Goal: Ask a question: Seek information or help from site administrators or community

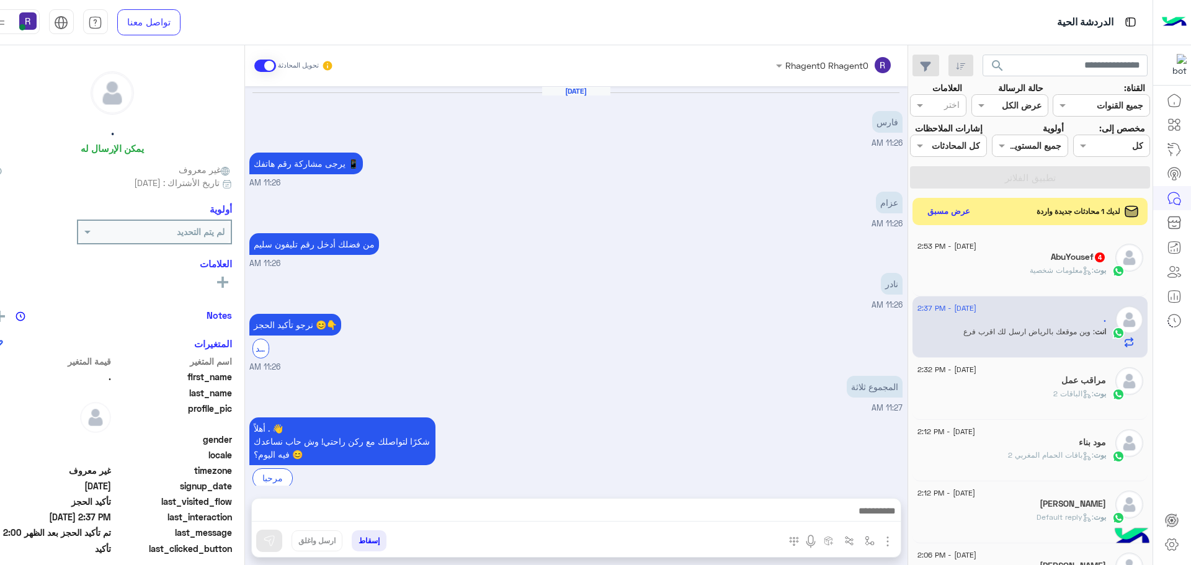
scroll to position [468, 0]
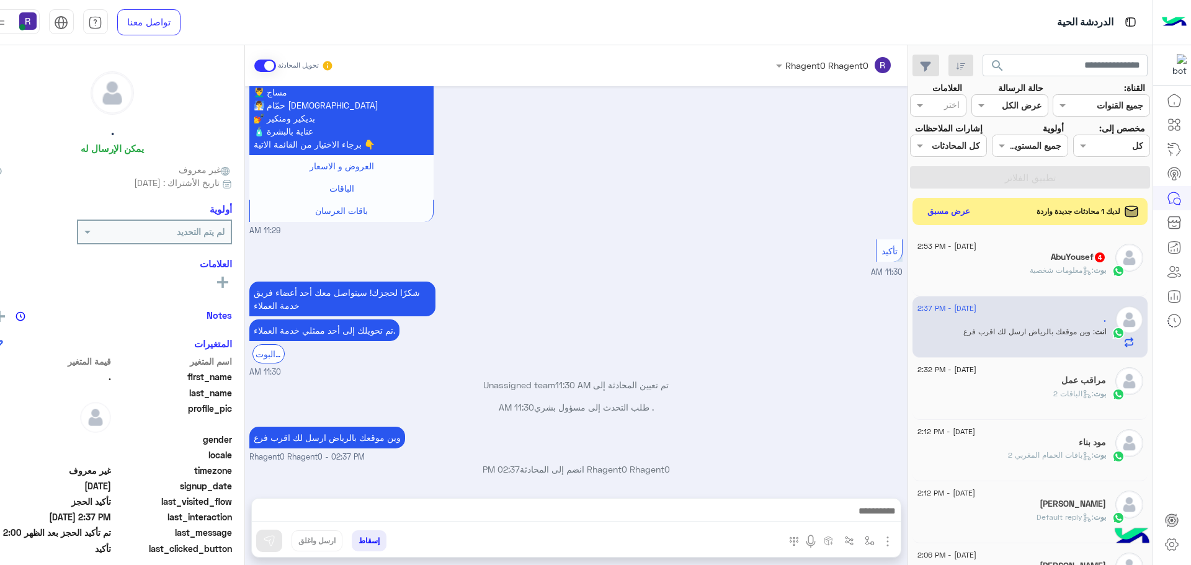
click at [1006, 262] on div "AbuYousef 4" at bounding box center [1011, 258] width 189 height 13
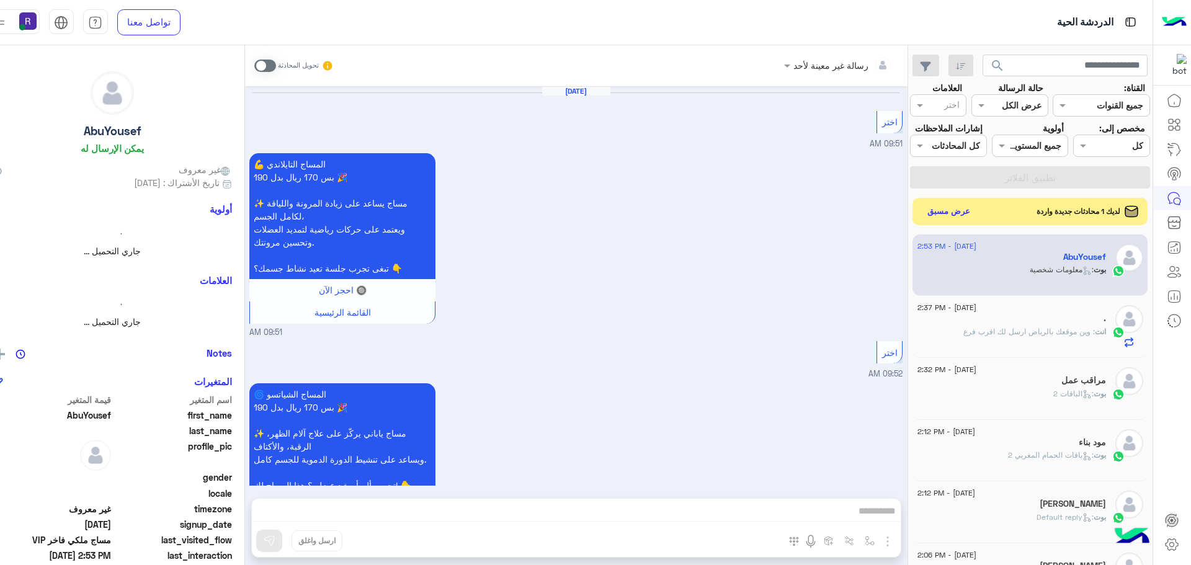
scroll to position [1911, 0]
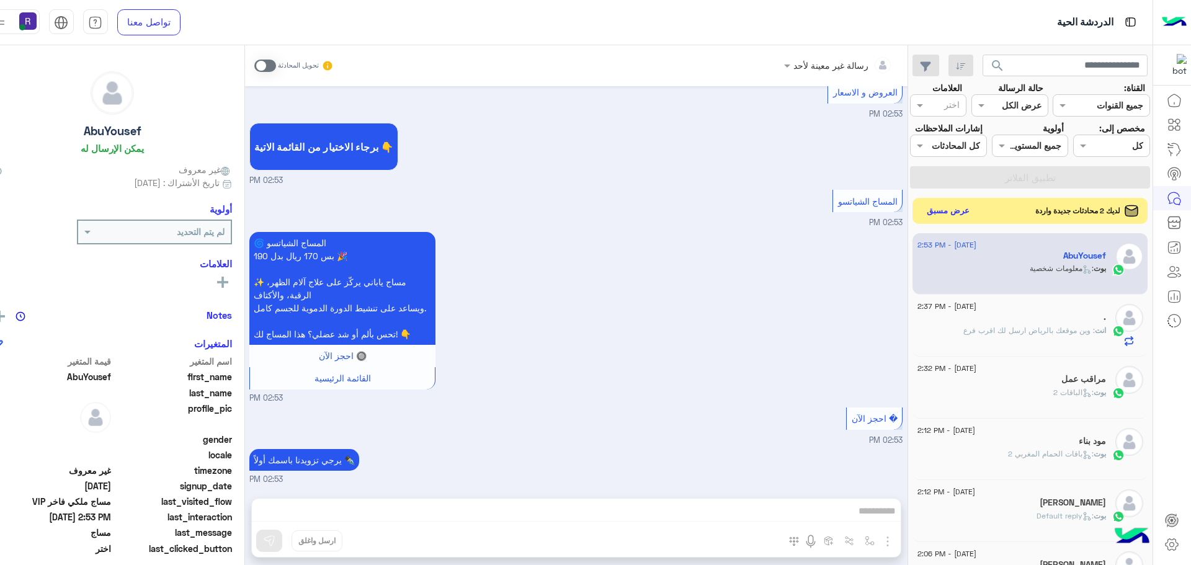
click at [924, 203] on button "عرض مسبق" at bounding box center [948, 210] width 52 height 17
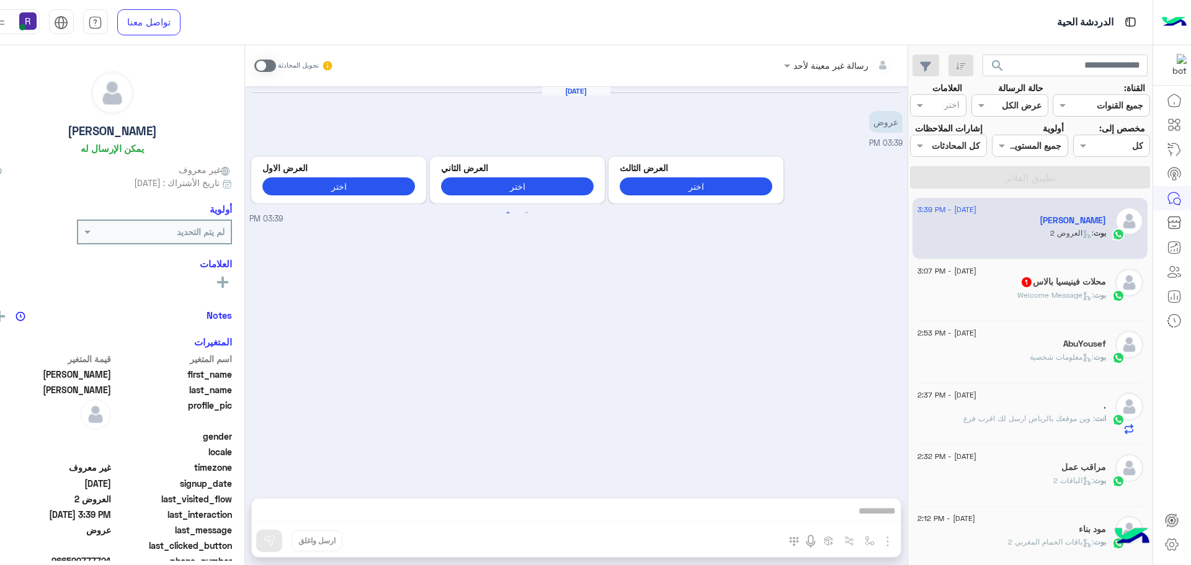
click at [1006, 294] on div "بوت : Welcome Message" at bounding box center [1011, 301] width 189 height 22
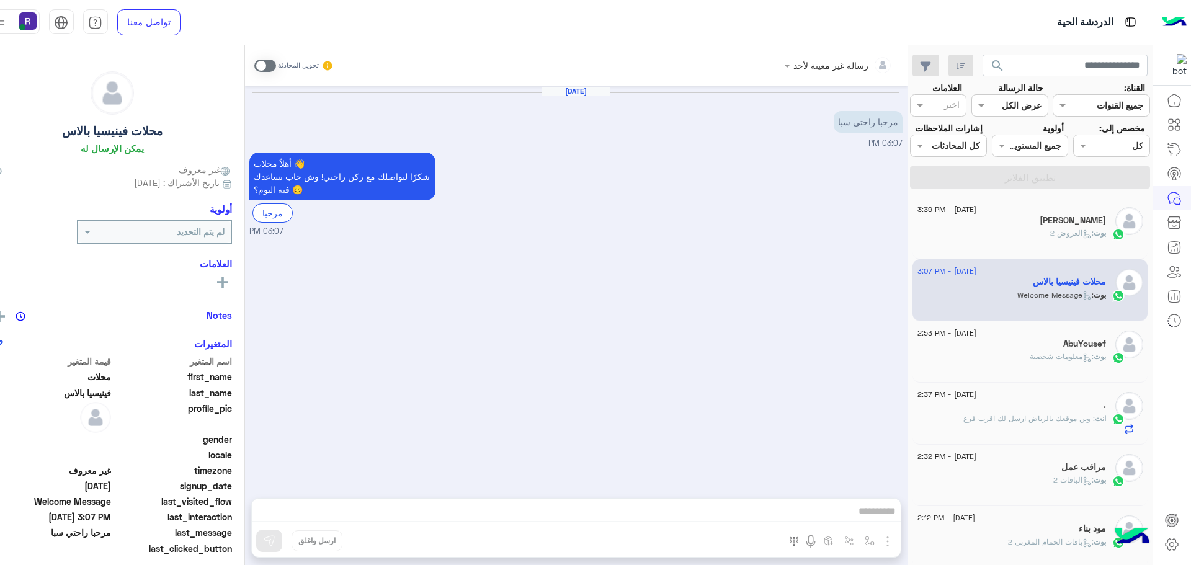
click at [999, 357] on div "بوت : معلومات شخصية" at bounding box center [1011, 362] width 189 height 22
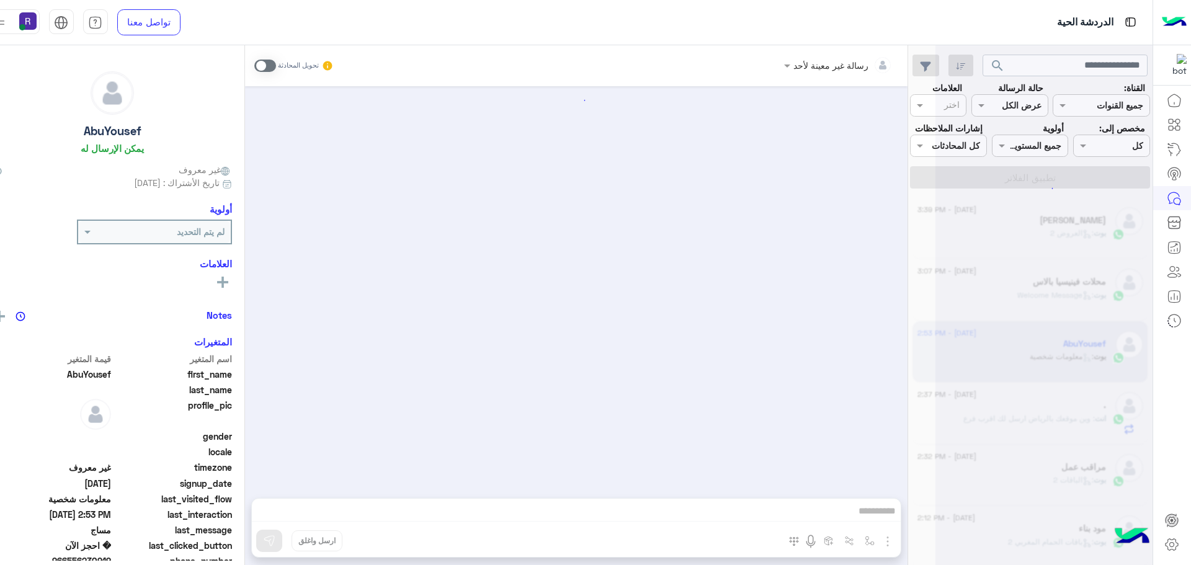
scroll to position [1911, 0]
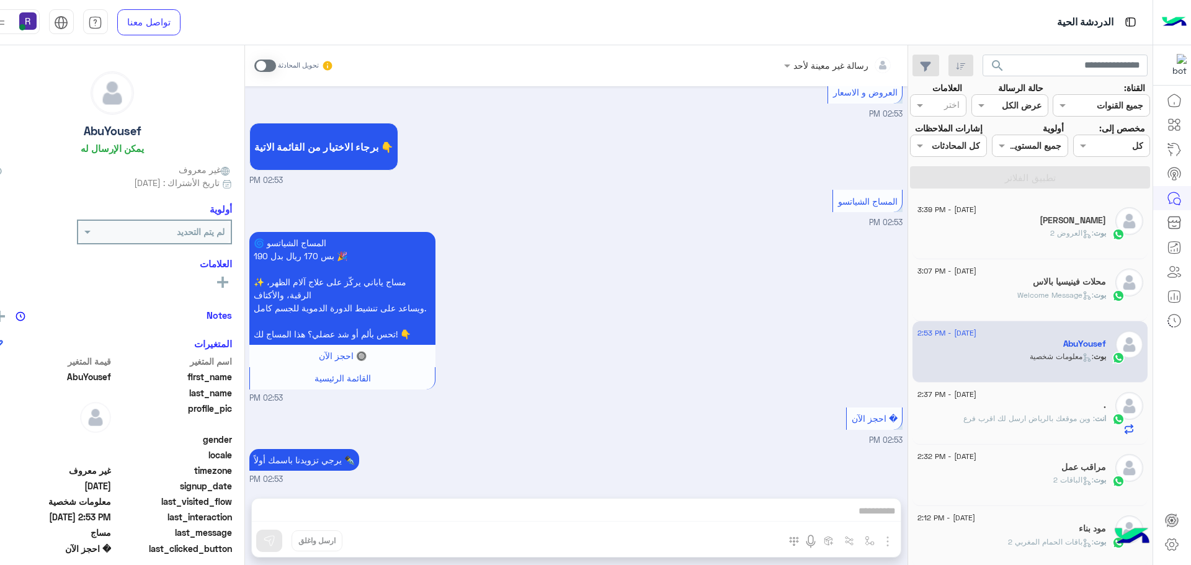
click at [1025, 235] on div "بوت : العروض 2" at bounding box center [1011, 239] width 189 height 22
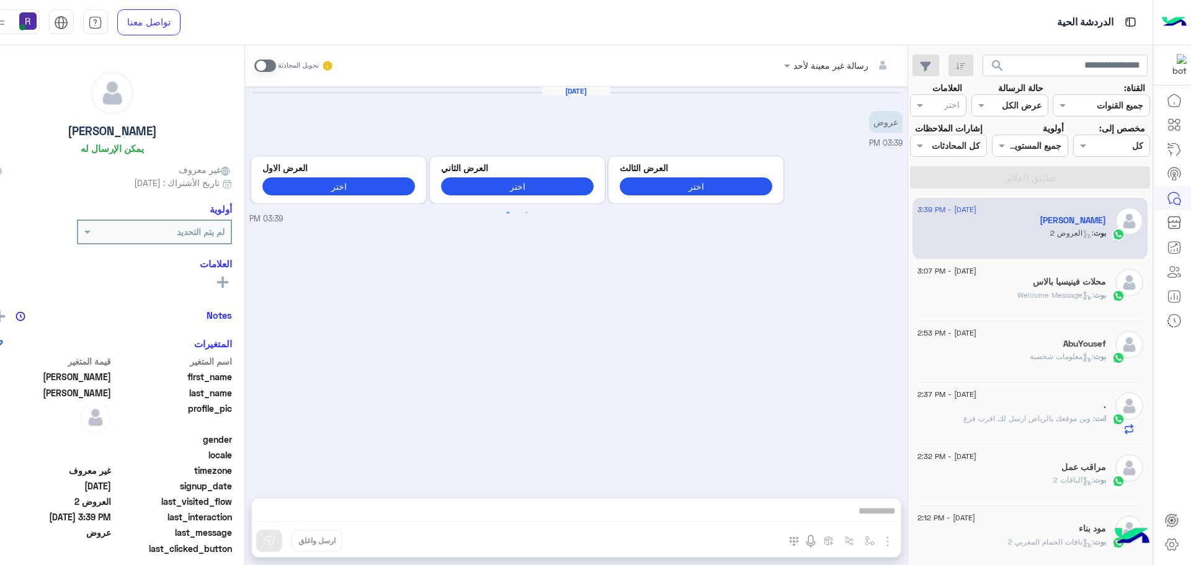
click at [1017, 295] on span ": Welcome Message" at bounding box center [1055, 294] width 76 height 9
